Goal: Transaction & Acquisition: Book appointment/travel/reservation

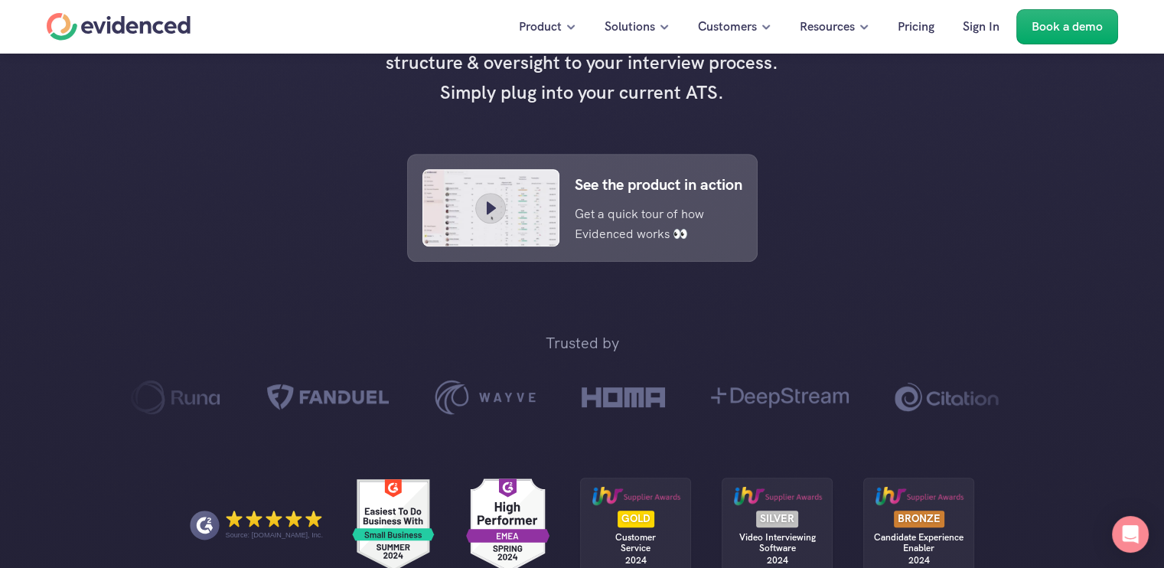
scroll to position [675, 0]
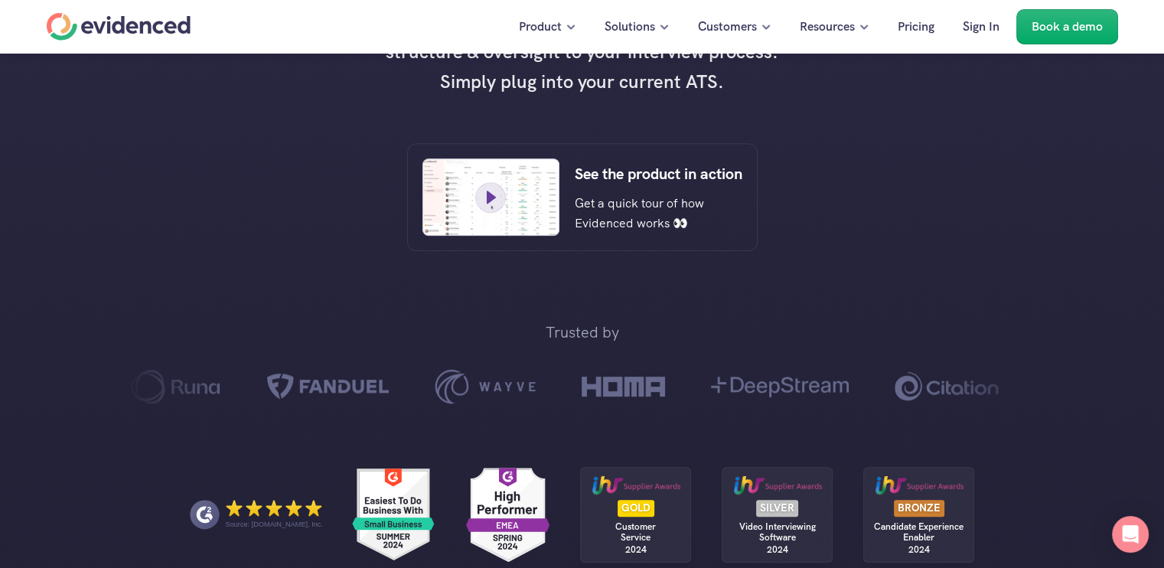
click at [490, 209] on icon at bounding box center [491, 197] width 23 height 23
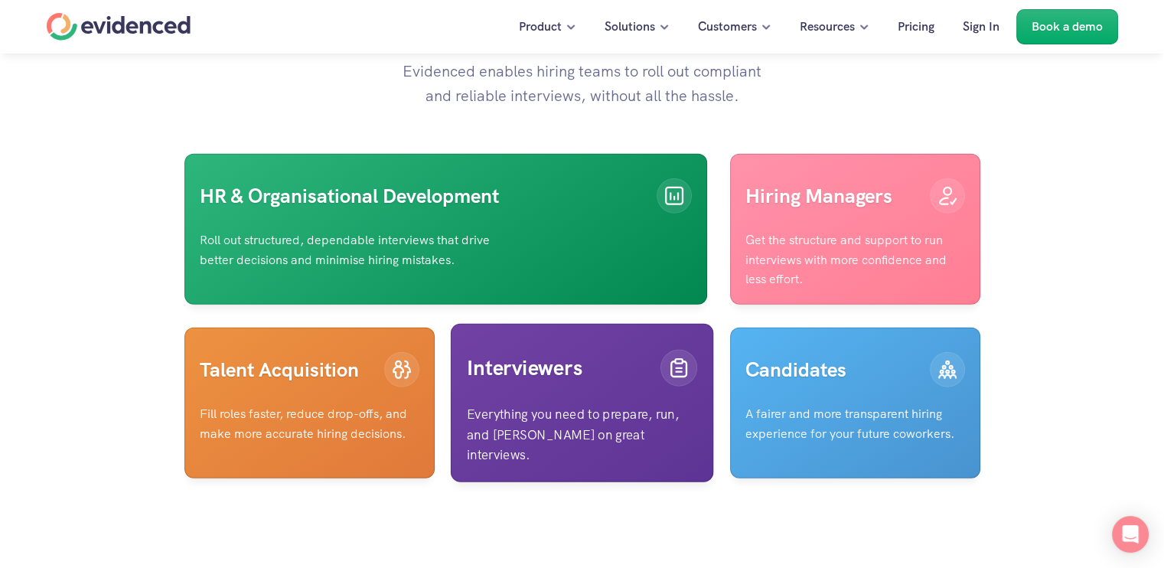
scroll to position [3727, 0]
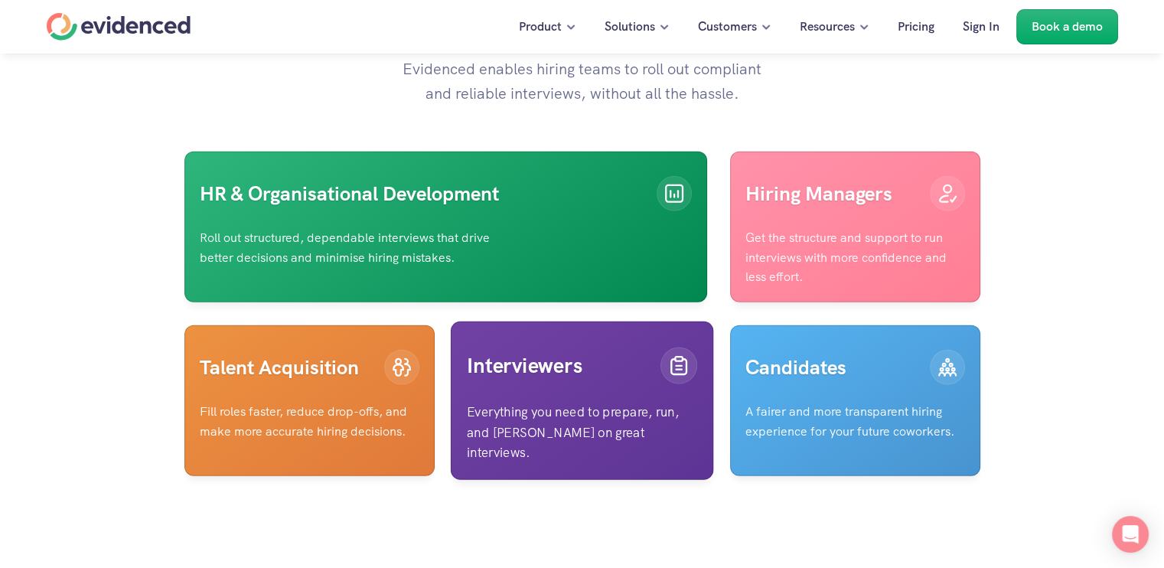
click at [594, 410] on p "Everything you need to prepare, run, and [PERSON_NAME] on great interviews." at bounding box center [582, 433] width 230 height 62
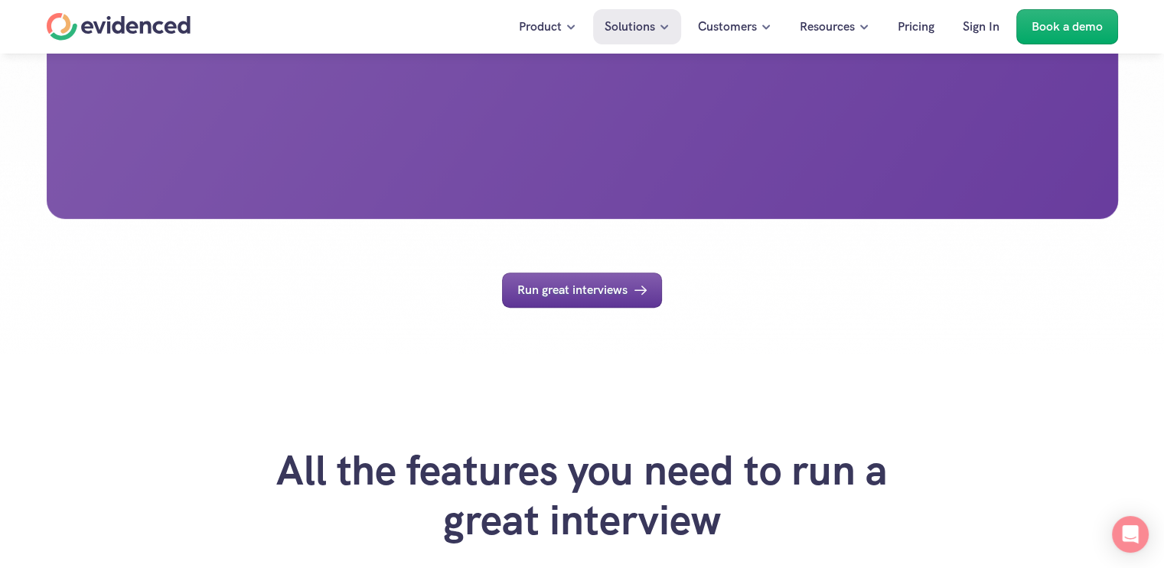
scroll to position [791, 0]
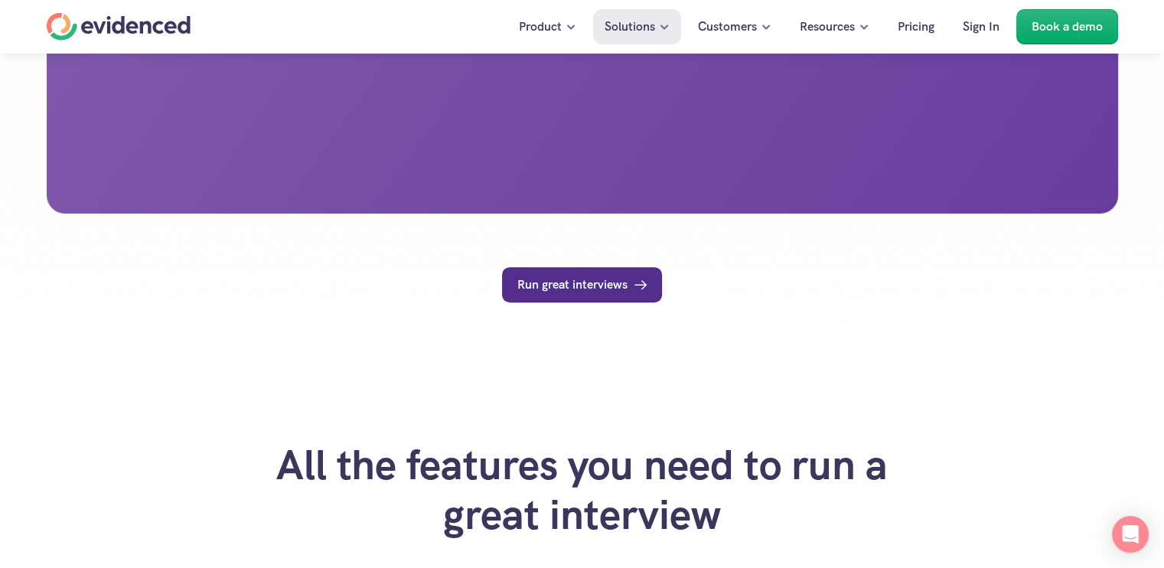
click at [602, 295] on p "Run great interviews" at bounding box center [572, 285] width 110 height 20
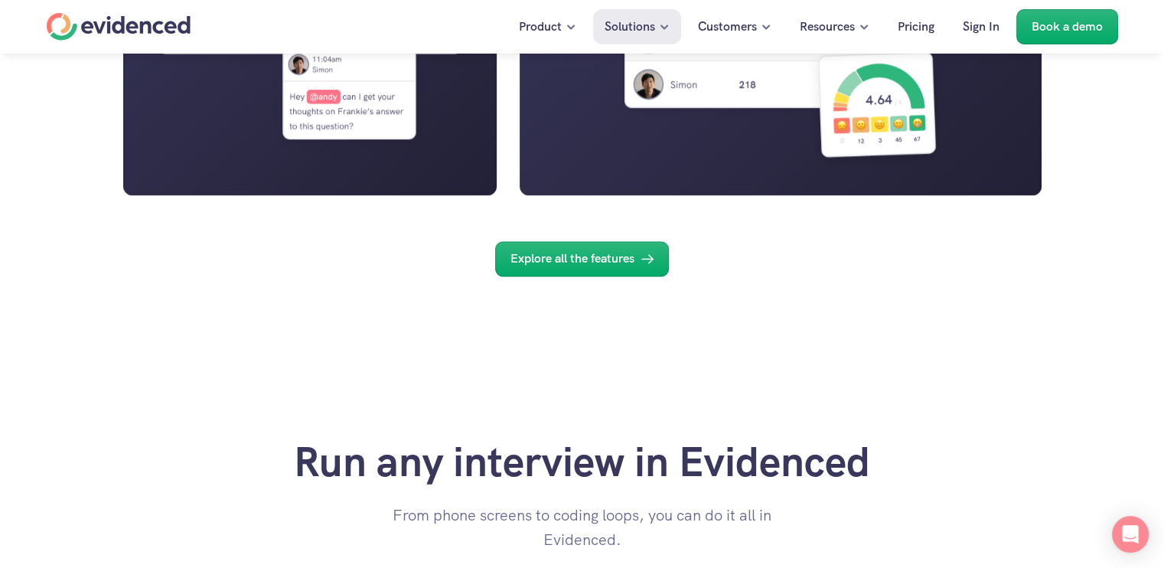
scroll to position [2322, 0]
